Goal: Task Accomplishment & Management: Use online tool/utility

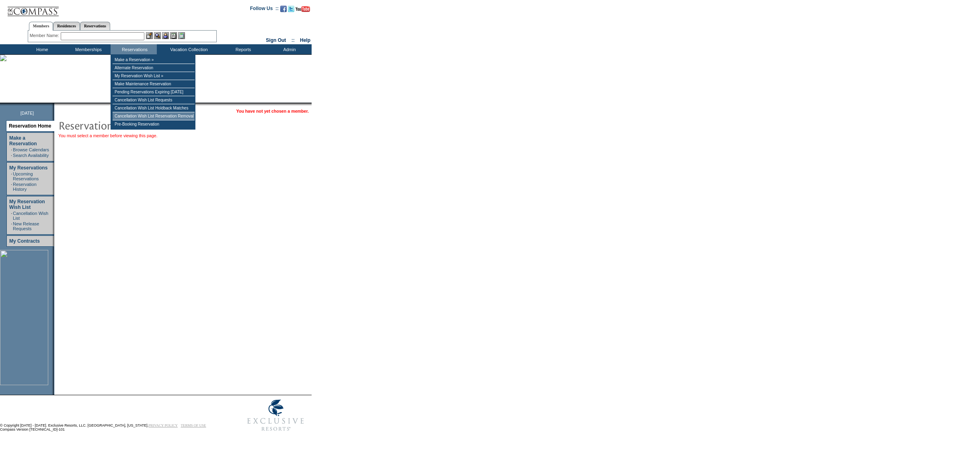
click at [148, 120] on td "Cancellation Wish List Reservation Removal" at bounding box center [154, 116] width 82 height 8
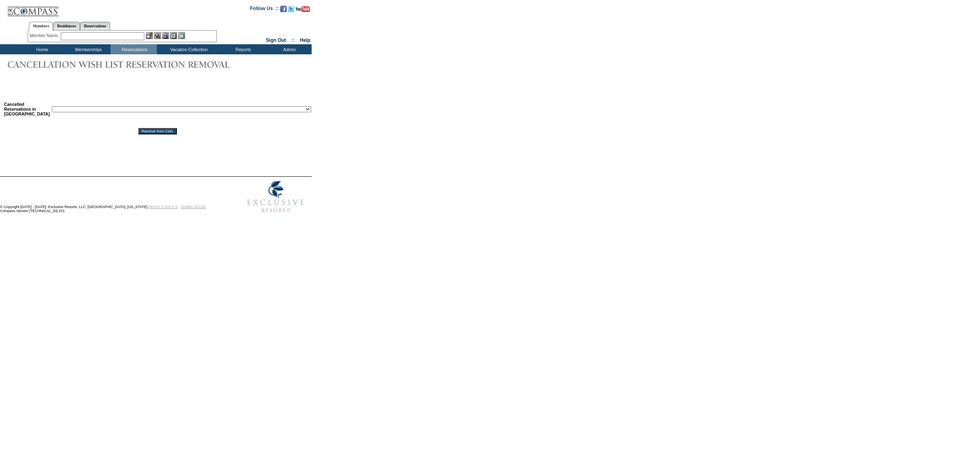
click at [152, 108] on select "Reservation ID: 1810632 ([GEOGRAPHIC_DATA], [US_STATE] - 71 [GEOGRAPHIC_DATA], …" at bounding box center [181, 109] width 259 height 6
click at [212, 400] on body "Follow Us ::" at bounding box center [482, 226] width 965 height 453
click at [118, 35] on input "text" at bounding box center [103, 36] width 84 height 8
paste input "• [PERSON_NAME]"
drag, startPoint x: 75, startPoint y: 34, endPoint x: -17, endPoint y: 35, distance: 92.1
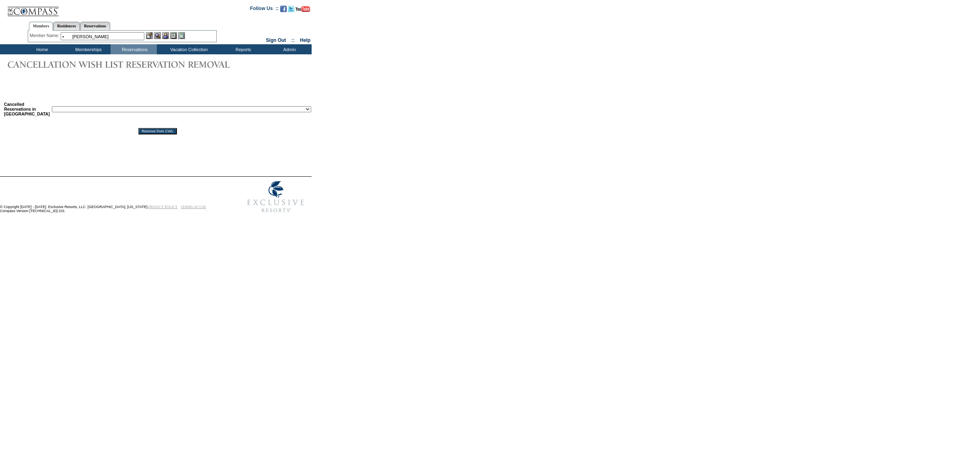
click at [0, 35] on html "Follow Us ::" at bounding box center [482, 229] width 965 height 458
drag, startPoint x: 79, startPoint y: 37, endPoint x: 22, endPoint y: 37, distance: 56.7
click at [22, 37] on center "Members Residences Reservations Member Name: [PERSON_NAME] Destination or Resid…" at bounding box center [122, 30] width 242 height 25
click at [97, 36] on input "[PERSON_NAME]" at bounding box center [103, 36] width 84 height 8
type input "R"
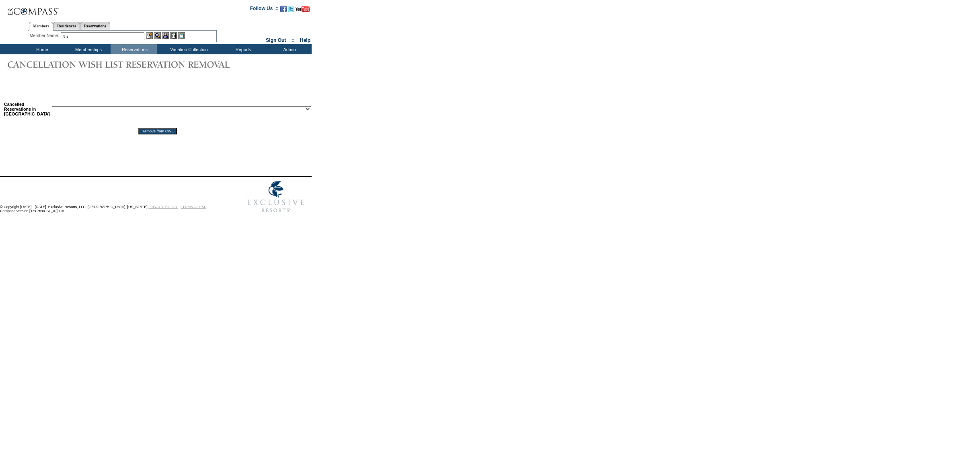
type input "R"
click at [109, 32] on input "text" at bounding box center [103, 36] width 84 height 8
paste input "[PERSON_NAME]"
click at [77, 37] on input "[PERSON_NAME]" at bounding box center [103, 36] width 84 height 8
click at [78, 37] on input "[PERSON_NAME]" at bounding box center [103, 36] width 84 height 8
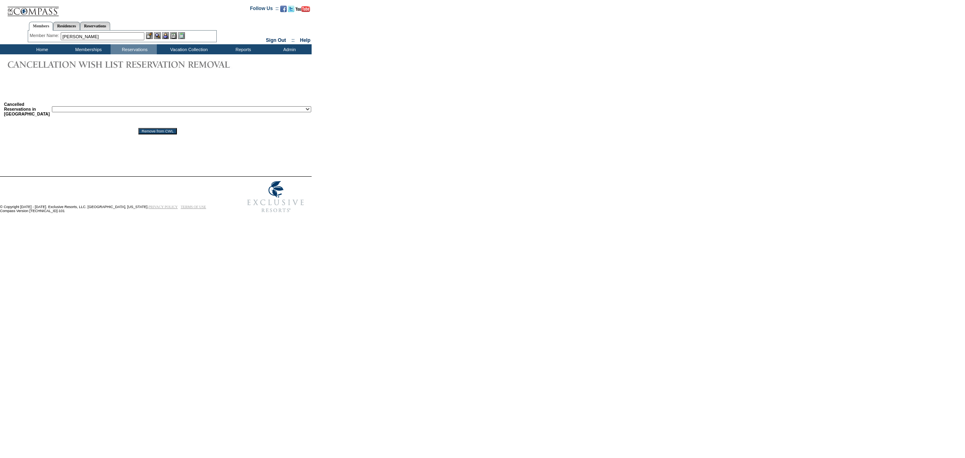
click at [78, 37] on input "[PERSON_NAME]" at bounding box center [103, 36] width 84 height 8
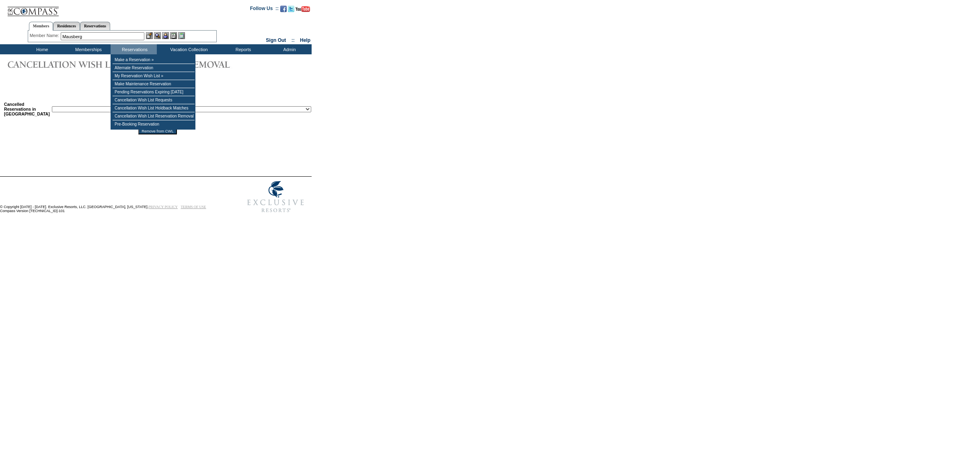
type input "Mausberg"
click at [119, 31] on div "Member Name: K ru se, [PERSON_NAME] ([EMAIL_ADDRESS][DOMAIN_NAME]) [PERSON_NAME…" at bounding box center [122, 37] width 189 height 12
click at [118, 39] on input "text" at bounding box center [103, 36] width 84 height 8
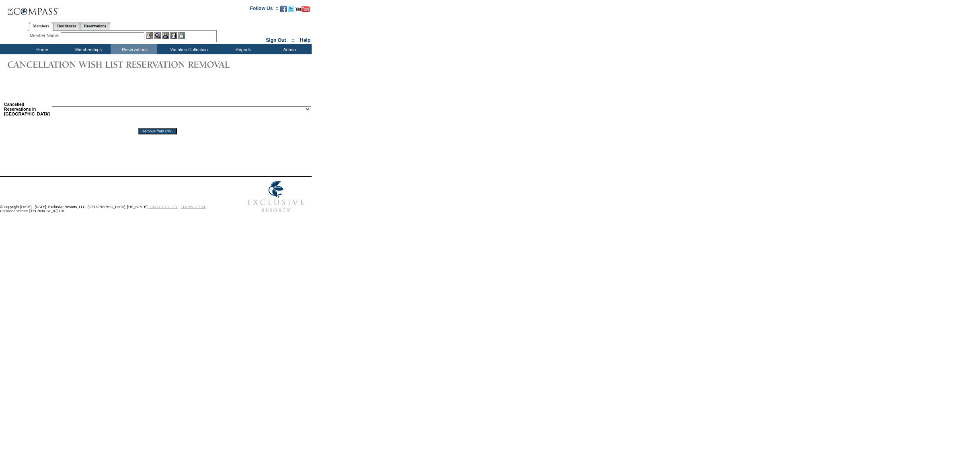
paste input "Jason Mausberg"
drag, startPoint x: 79, startPoint y: 37, endPoint x: 28, endPoint y: 33, distance: 50.8
click at [30, 34] on div "Member Name: Jason Mausberg K ru se, Elizabeth (ekrusetest@exclusiveresorts.com…" at bounding box center [122, 36] width 185 height 8
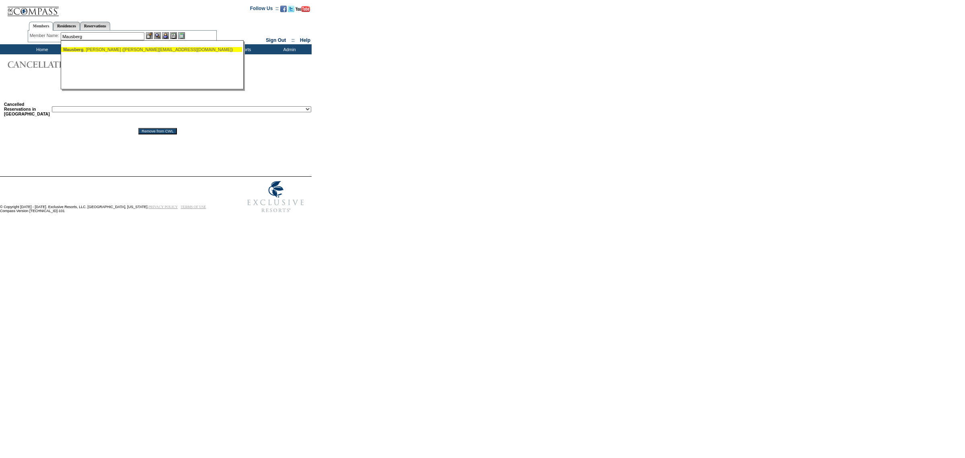
click at [99, 49] on div "Mausberg , Jason (jason.mausberg@gmail.com)" at bounding box center [151, 49] width 177 height 5
type input "Mausberg, Jason (jason.mausberg@gmail.com)"
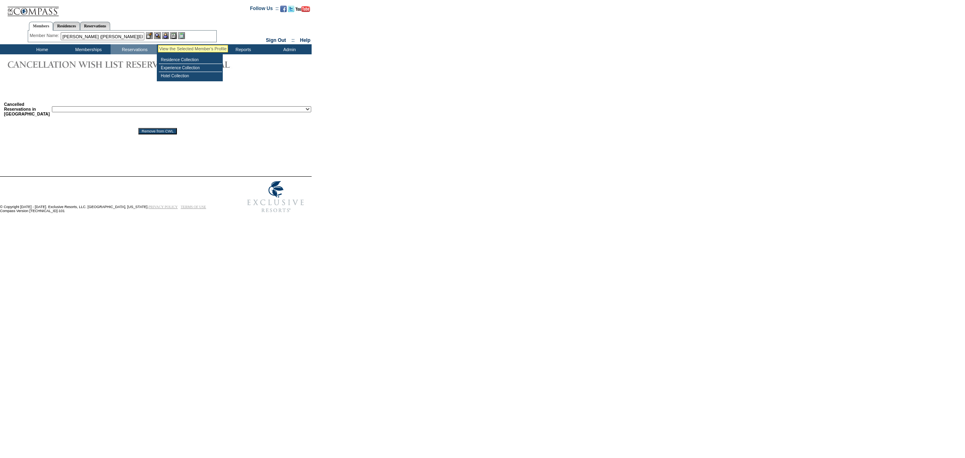
click at [160, 35] on img at bounding box center [157, 35] width 7 height 7
